Goal: Navigation & Orientation: Find specific page/section

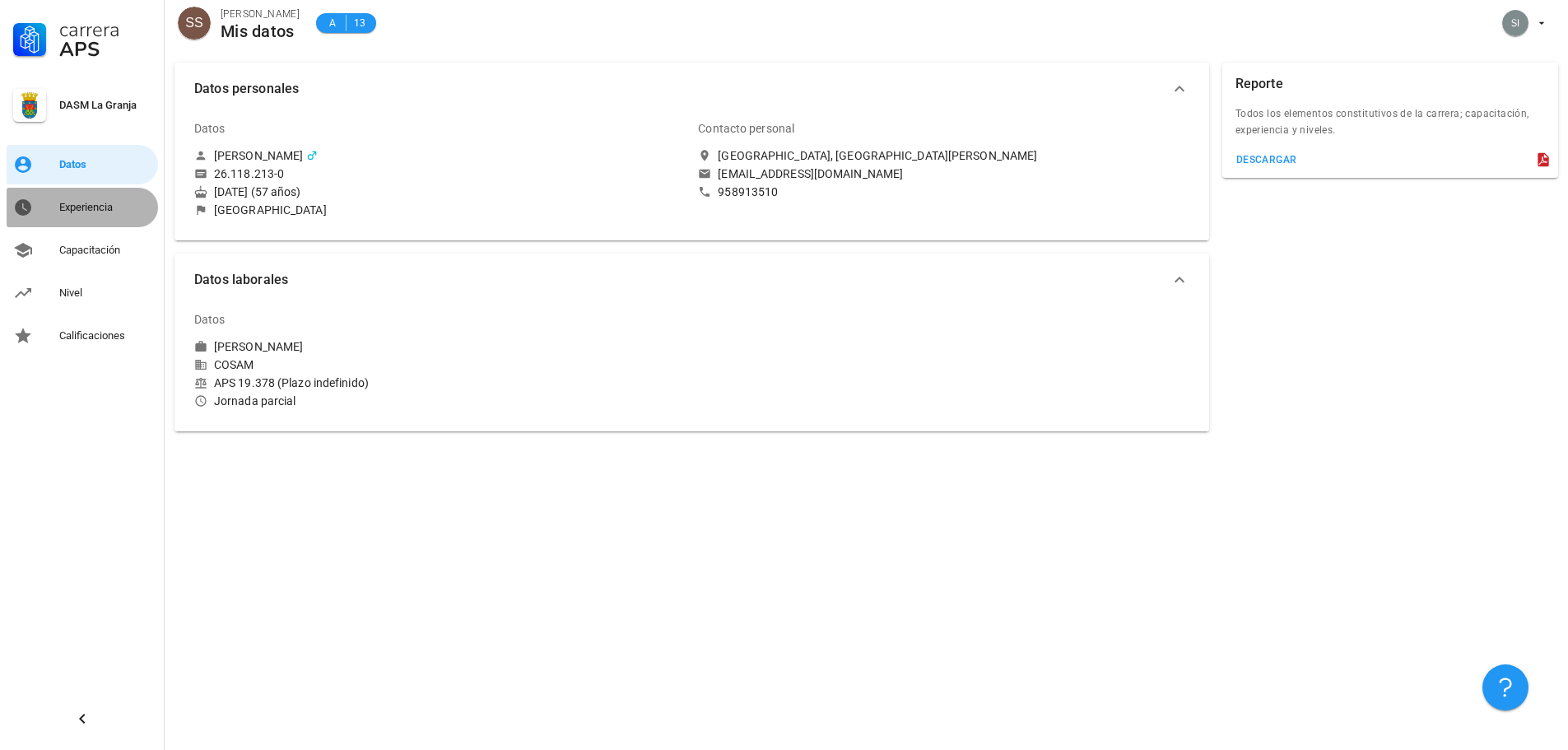
click at [87, 210] on div "Experiencia" at bounding box center [106, 207] width 93 height 13
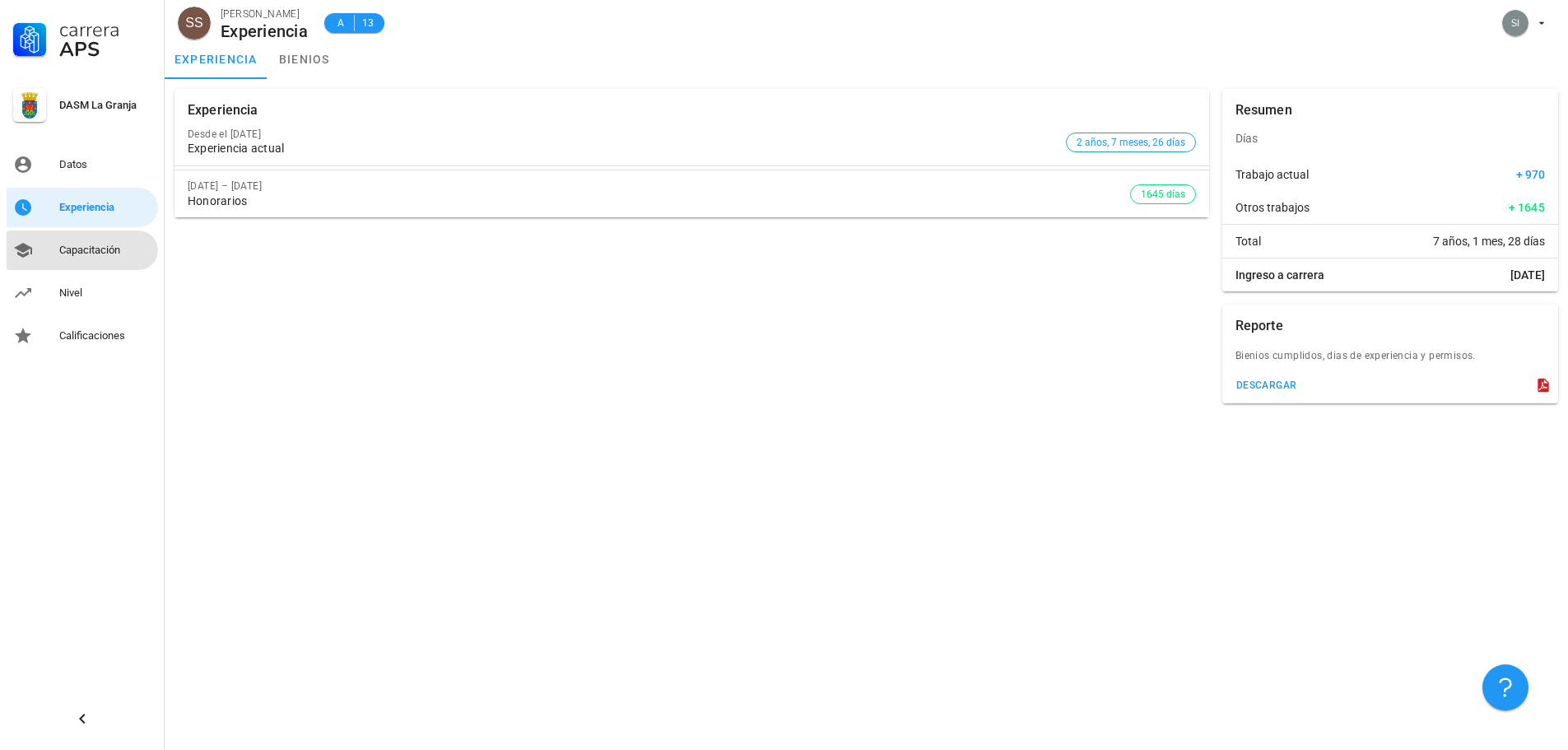
click at [104, 244] on div "Capacitación" at bounding box center [106, 250] width 93 height 26
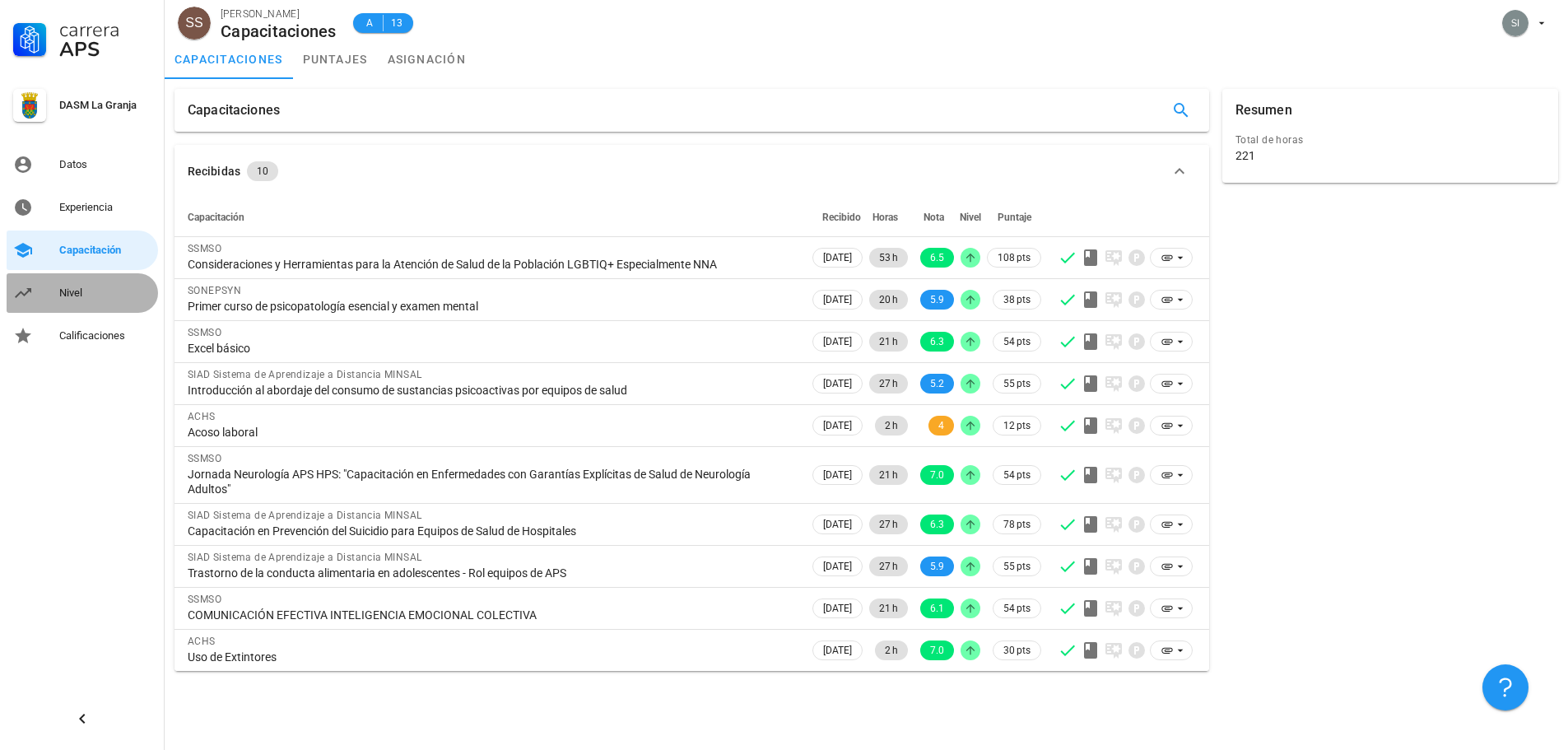
click at [71, 296] on div "Nivel" at bounding box center [106, 292] width 93 height 13
